Goal: Task Accomplishment & Management: Complete application form

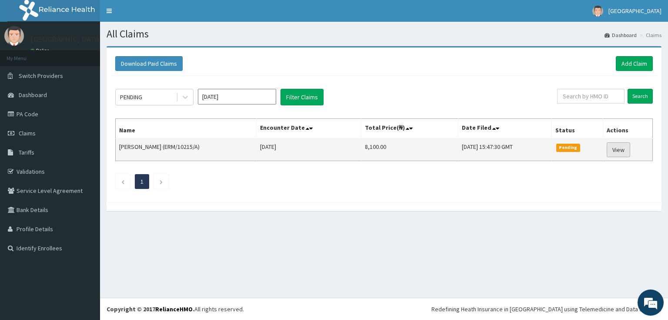
click at [629, 147] on link "View" at bounding box center [617, 149] width 23 height 15
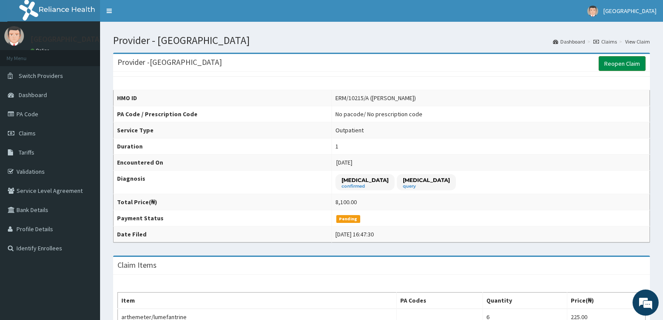
click at [621, 60] on link "Reopen Claim" at bounding box center [621, 63] width 47 height 15
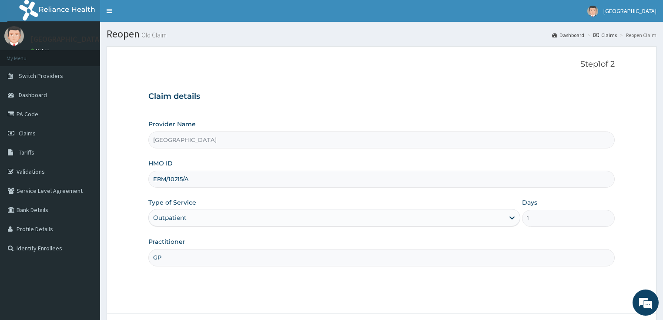
scroll to position [71, 0]
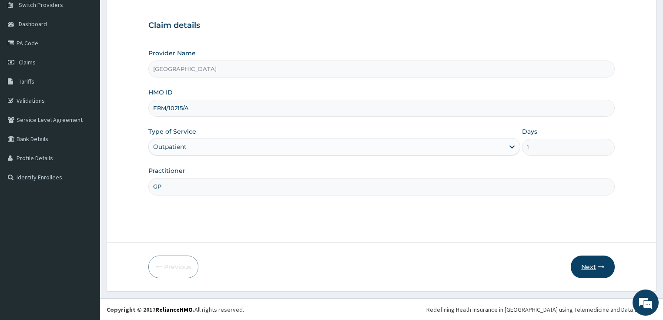
click at [592, 270] on button "Next" at bounding box center [592, 266] width 44 height 23
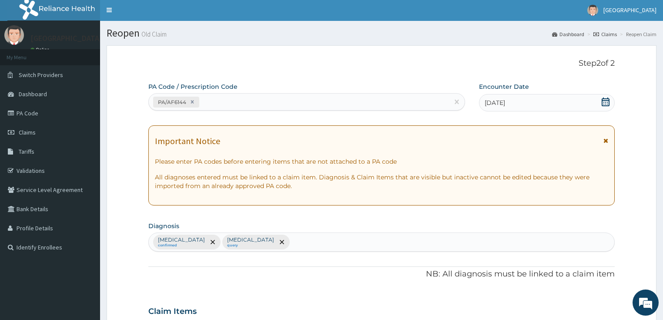
scroll to position [0, 0]
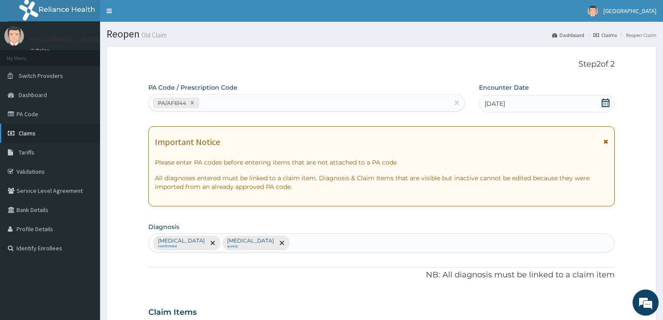
click at [29, 132] on span "Claims" at bounding box center [27, 133] width 17 height 8
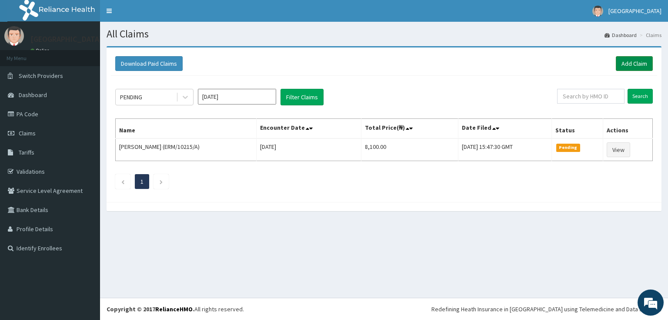
click at [623, 63] on link "Add Claim" at bounding box center [634, 63] width 37 height 15
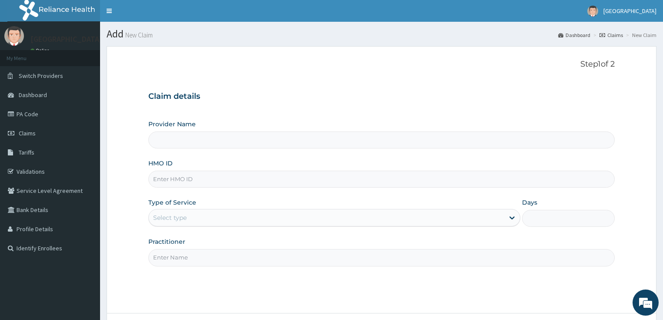
type input "[GEOGRAPHIC_DATA]"
click at [176, 178] on input "HMO ID" at bounding box center [381, 178] width 467 height 17
type input "ERM/10322/B"
click at [313, 213] on div "Select type" at bounding box center [326, 217] width 355 height 14
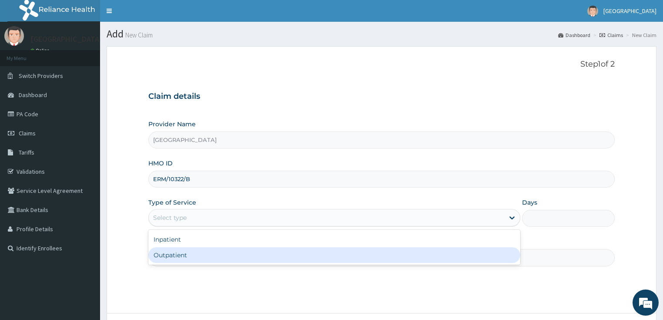
click at [231, 252] on div "Outpatient" at bounding box center [334, 255] width 372 height 16
type input "1"
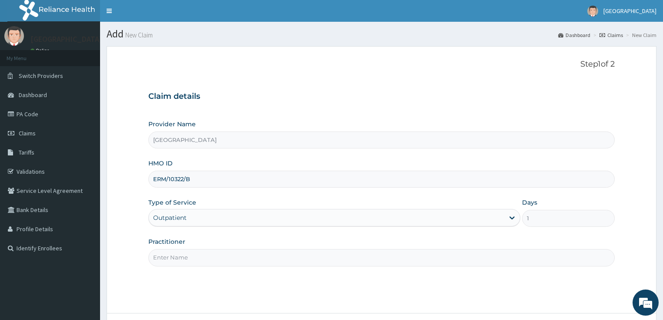
click at [235, 257] on input "Practitioner" at bounding box center [381, 257] width 467 height 17
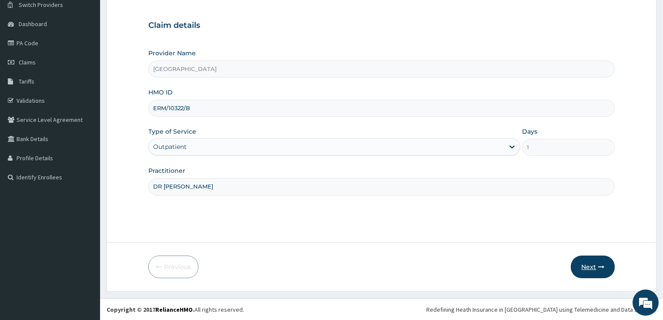
type input "DR EDU"
click at [579, 266] on button "Next" at bounding box center [592, 266] width 44 height 23
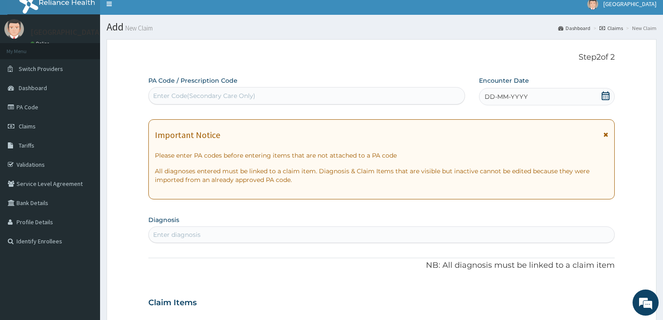
scroll to position [0, 0]
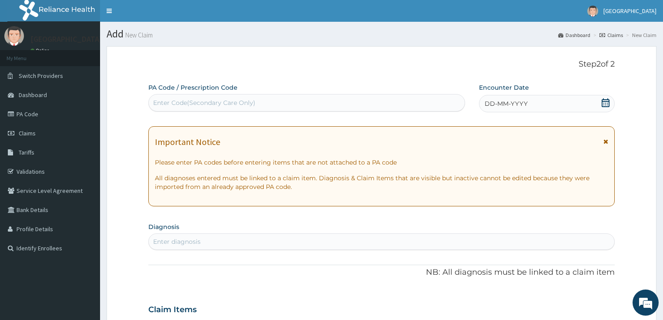
click at [608, 103] on icon at bounding box center [605, 102] width 9 height 9
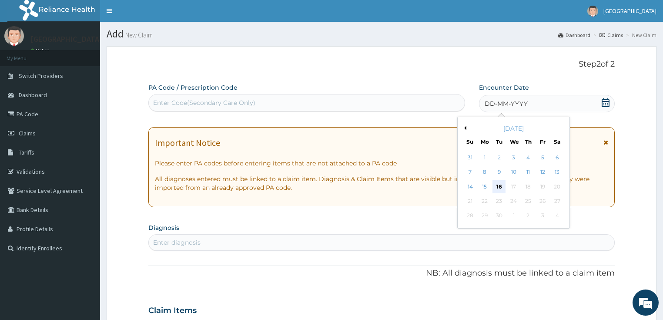
click at [497, 183] on div "16" at bounding box center [498, 186] width 13 height 13
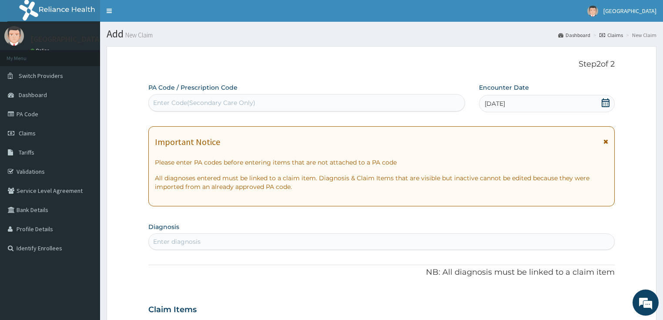
click at [250, 104] on div "Enter Code(Secondary Care Only)" at bounding box center [204, 102] width 102 height 9
type input "PA/8E7273"
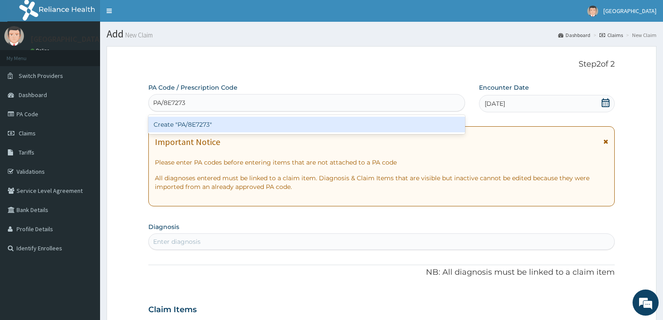
click at [257, 127] on div "Create "PA/8E7273"" at bounding box center [306, 125] width 317 height 16
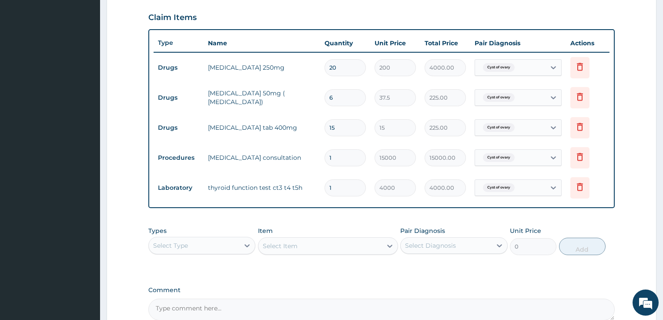
scroll to position [245, 0]
